Goal: Task Accomplishment & Management: Manage account settings

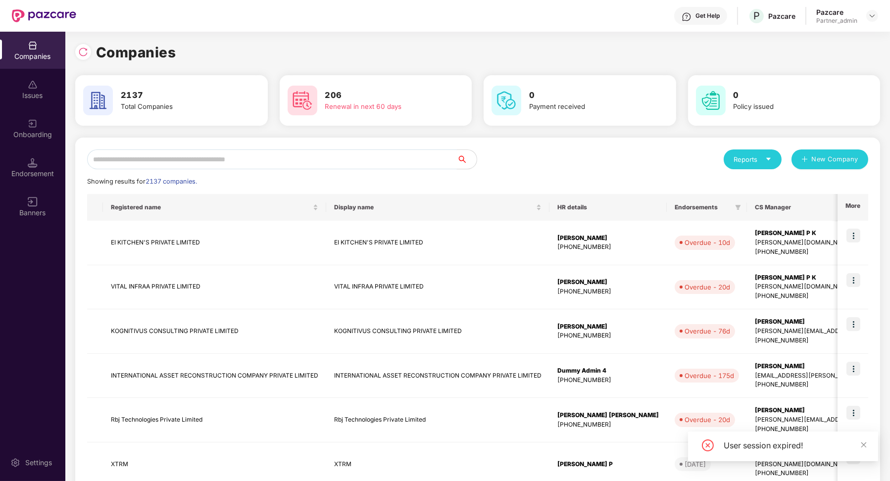
click at [241, 162] on input "text" at bounding box center [272, 159] width 370 height 20
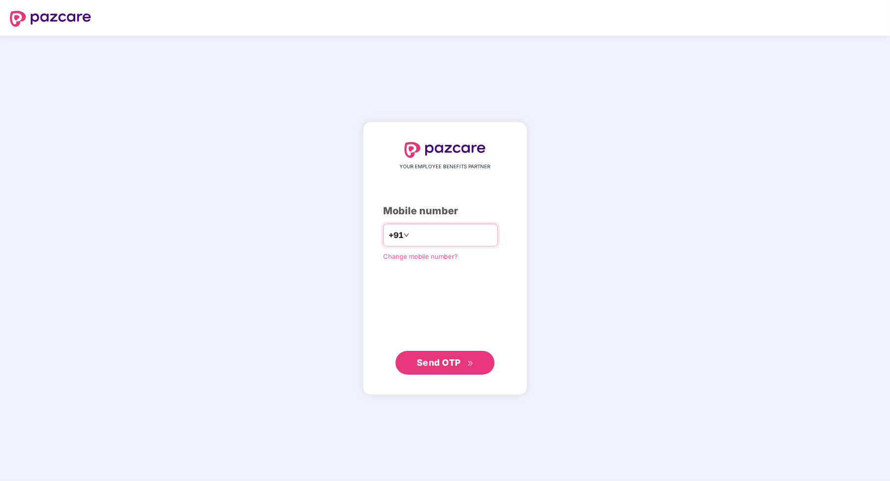
click at [427, 234] on input "number" at bounding box center [451, 235] width 81 height 16
type input "**********"
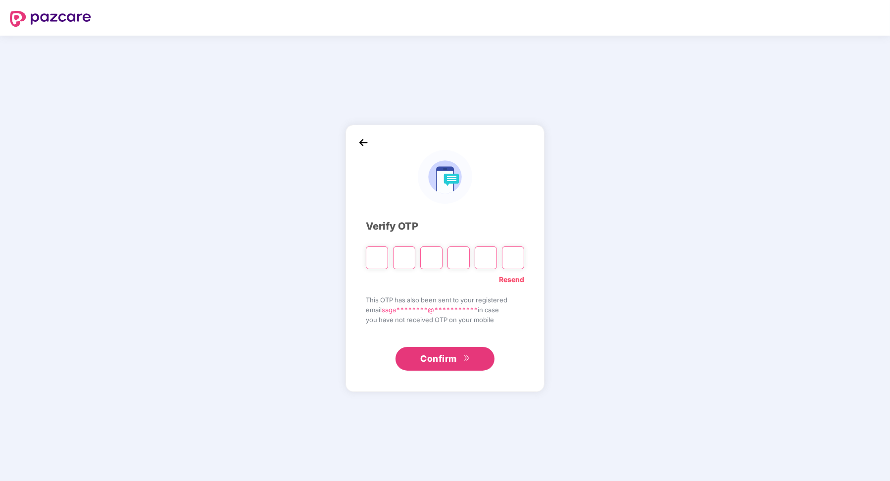
paste input "*"
type input "*"
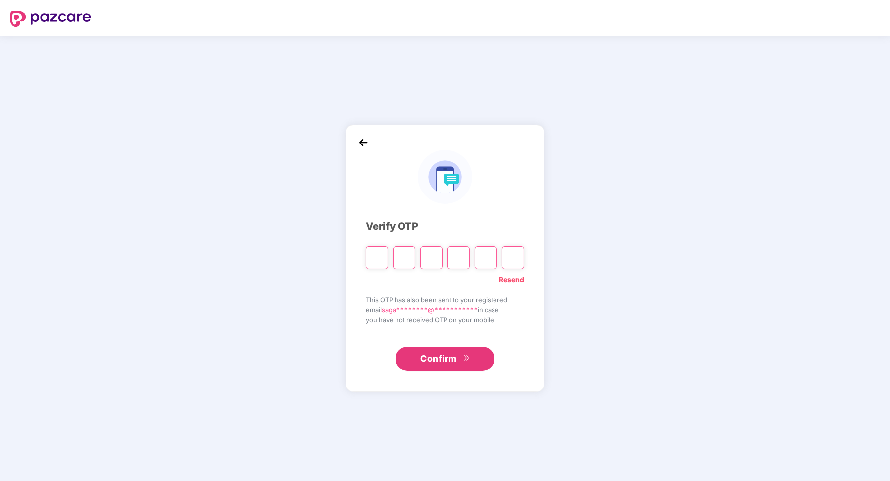
type input "*"
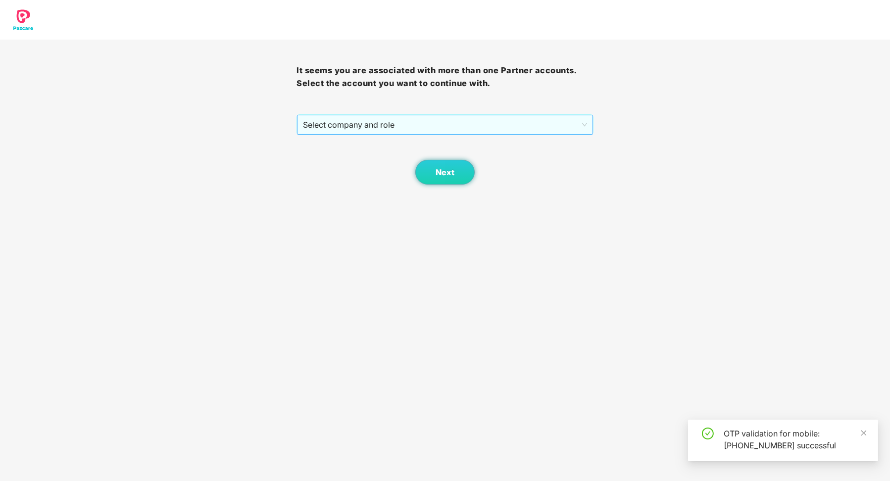
click at [455, 128] on span "Select company and role" at bounding box center [445, 124] width 284 height 19
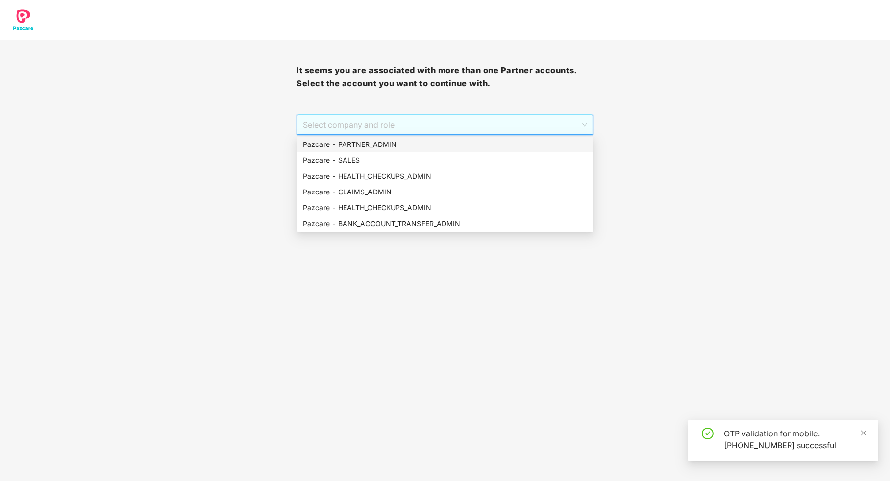
click at [446, 143] on div "Pazcare - PARTNER_ADMIN" at bounding box center [445, 144] width 285 height 11
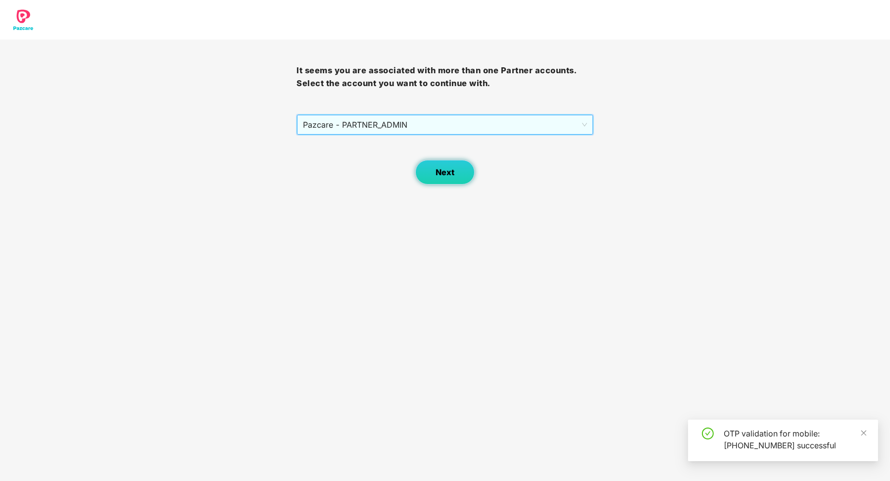
click at [446, 175] on span "Next" at bounding box center [445, 172] width 19 height 9
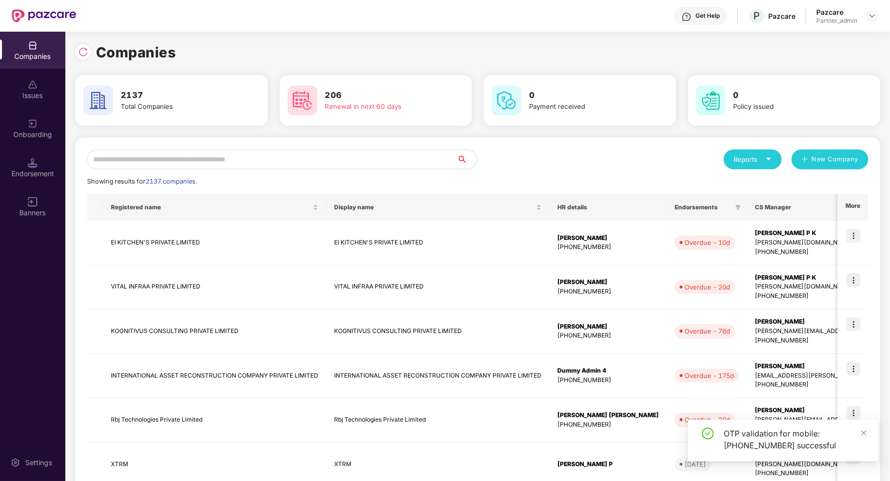
click at [381, 162] on input "text" at bounding box center [272, 159] width 370 height 20
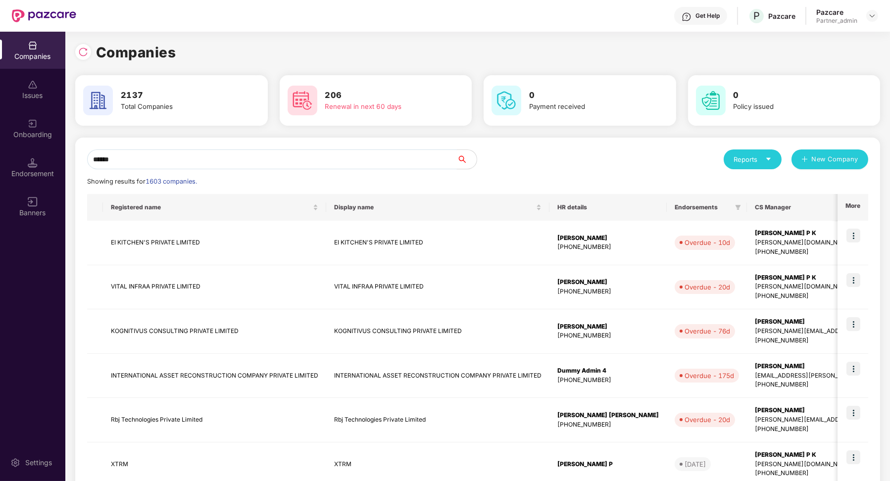
type input "*******"
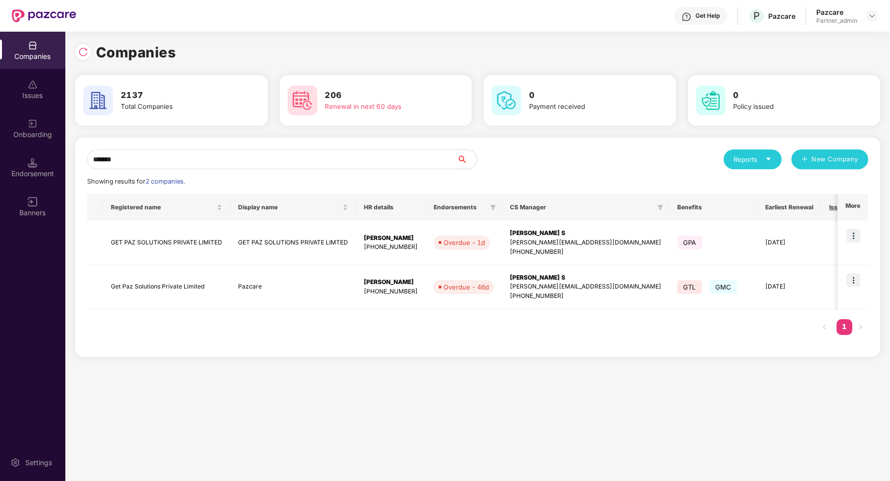
type input "*******"
click at [856, 280] on img at bounding box center [854, 280] width 14 height 14
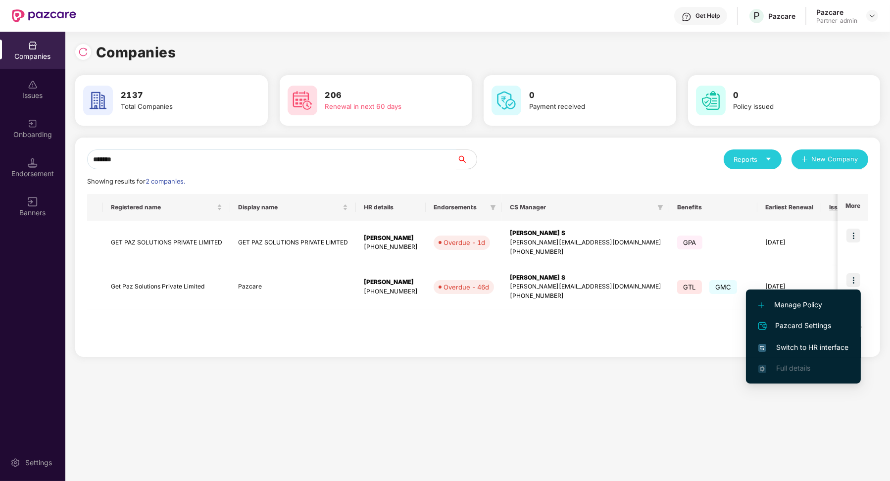
click at [830, 345] on span "Switch to HR interface" at bounding box center [803, 347] width 90 height 11
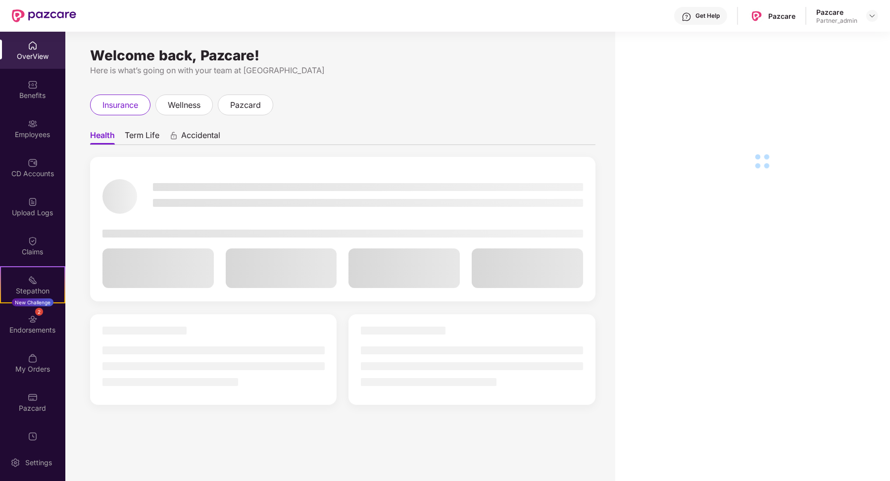
click at [50, 142] on div "Employees" at bounding box center [32, 128] width 65 height 37
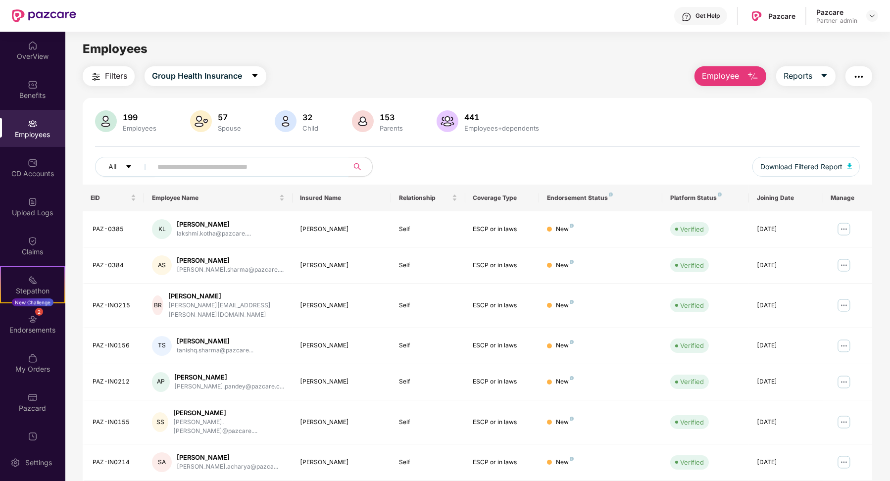
click at [191, 165] on input "text" at bounding box center [246, 166] width 178 height 15
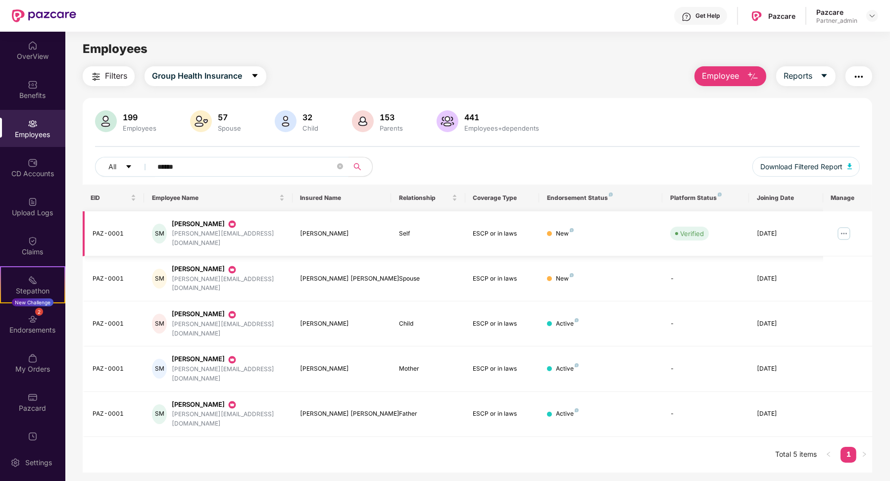
type input "******"
click at [845, 230] on img at bounding box center [844, 234] width 16 height 16
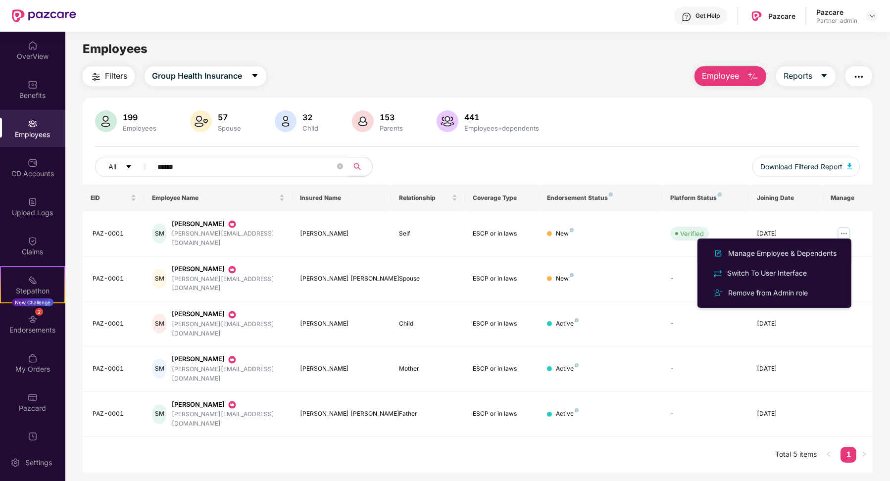
click at [801, 250] on div "Manage Employee & Dependents" at bounding box center [782, 253] width 112 height 11
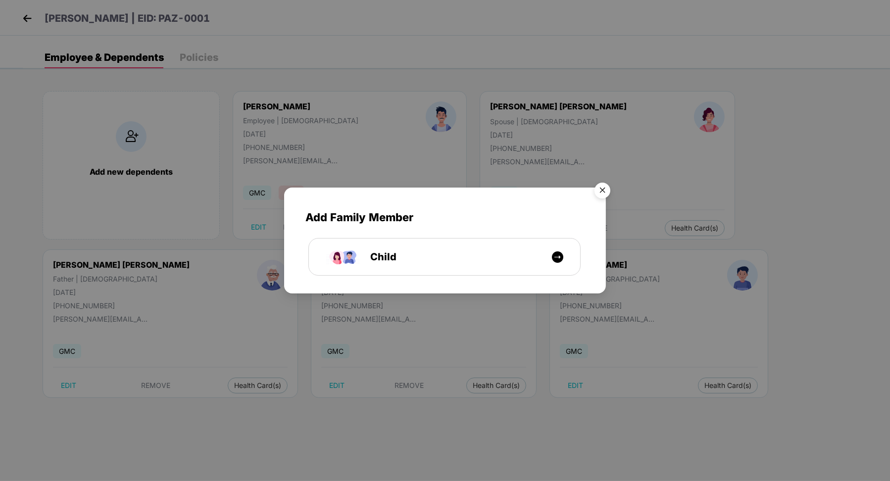
click at [600, 192] on img "Close" at bounding box center [603, 192] width 28 height 28
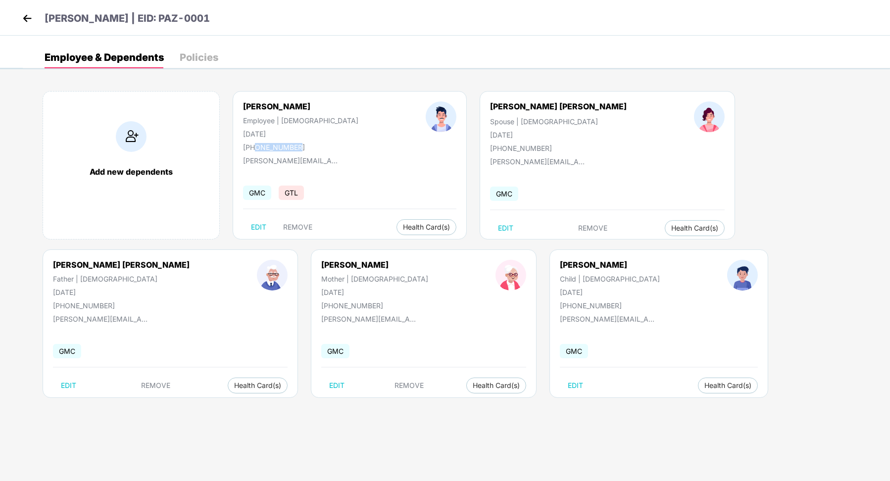
drag, startPoint x: 255, startPoint y: 147, endPoint x: 298, endPoint y: 147, distance: 42.6
click at [298, 147] on div "[PERSON_NAME] Employee | [DEMOGRAPHIC_DATA] [DATE] [PHONE_NUMBER]" at bounding box center [300, 126] width 183 height 50
copy div "9028708626"
click at [24, 18] on img at bounding box center [27, 18] width 15 height 15
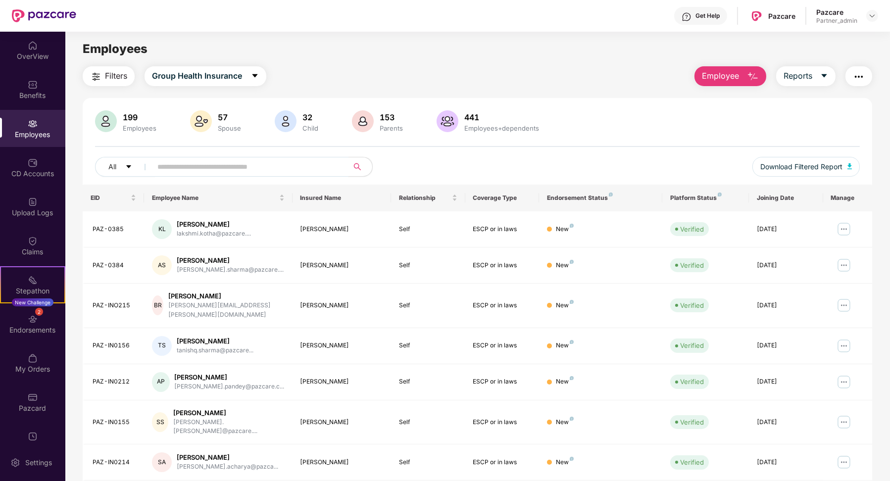
click at [194, 166] on input "text" at bounding box center [246, 166] width 178 height 15
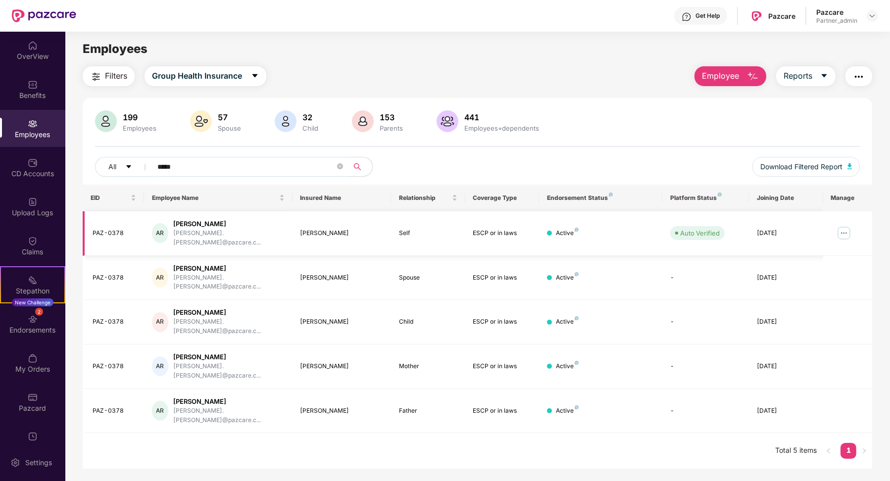
type input "*****"
click at [845, 230] on img at bounding box center [844, 233] width 16 height 16
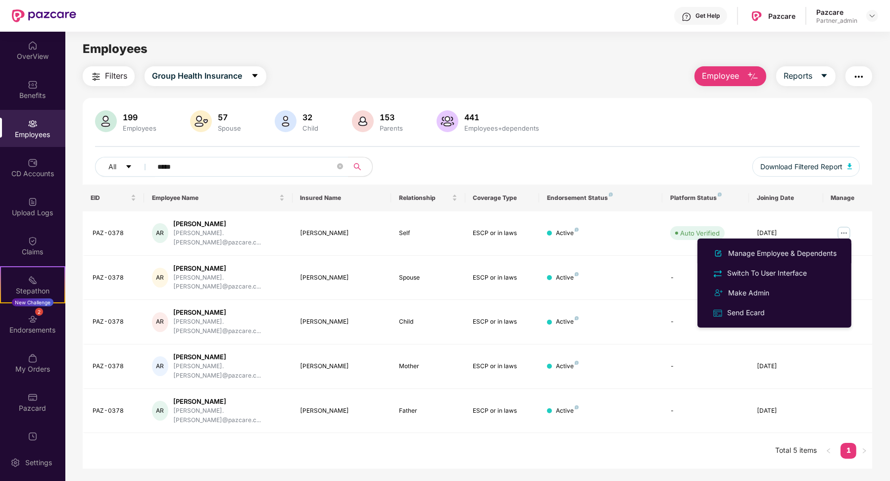
click at [794, 253] on div "Manage Employee & Dependents" at bounding box center [782, 253] width 112 height 11
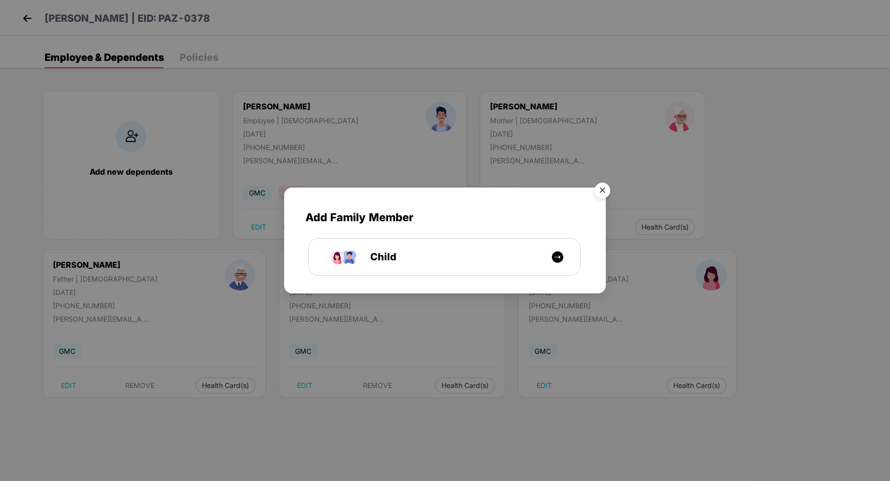
click at [606, 191] on img "Close" at bounding box center [603, 192] width 28 height 28
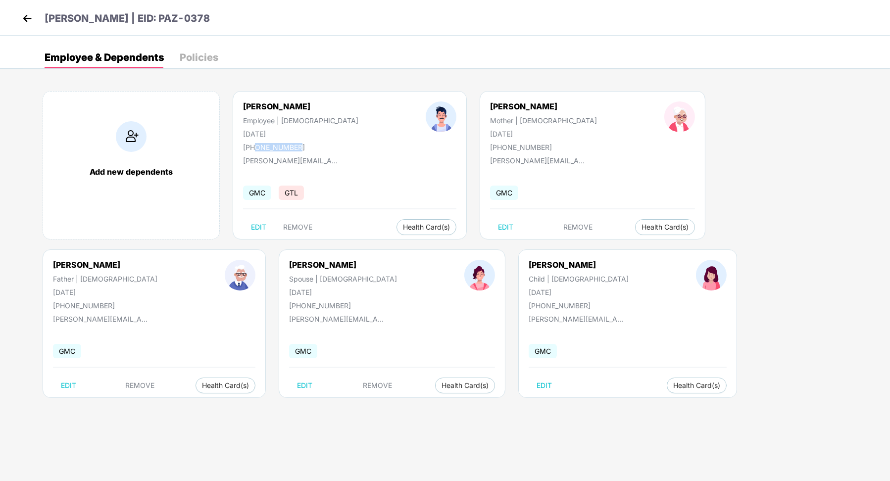
drag, startPoint x: 253, startPoint y: 148, endPoint x: 314, endPoint y: 146, distance: 60.4
click at [314, 147] on div "[PERSON_NAME] Employee | [DEMOGRAPHIC_DATA] [DATE] [PHONE_NUMBER]" at bounding box center [300, 126] width 183 height 50
copy div "9930862264"
click at [28, 18] on img at bounding box center [27, 18] width 15 height 15
